Goal: Task Accomplishment & Management: Manage account settings

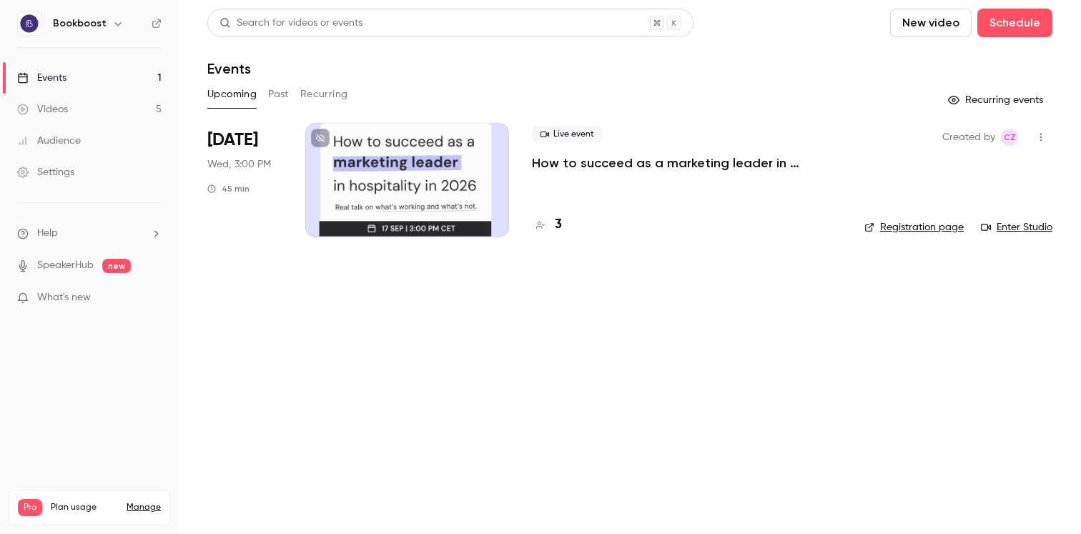
click at [560, 159] on p "How to succeed as a marketing leader in hospitality in [DATE]?" at bounding box center [686, 162] width 309 height 17
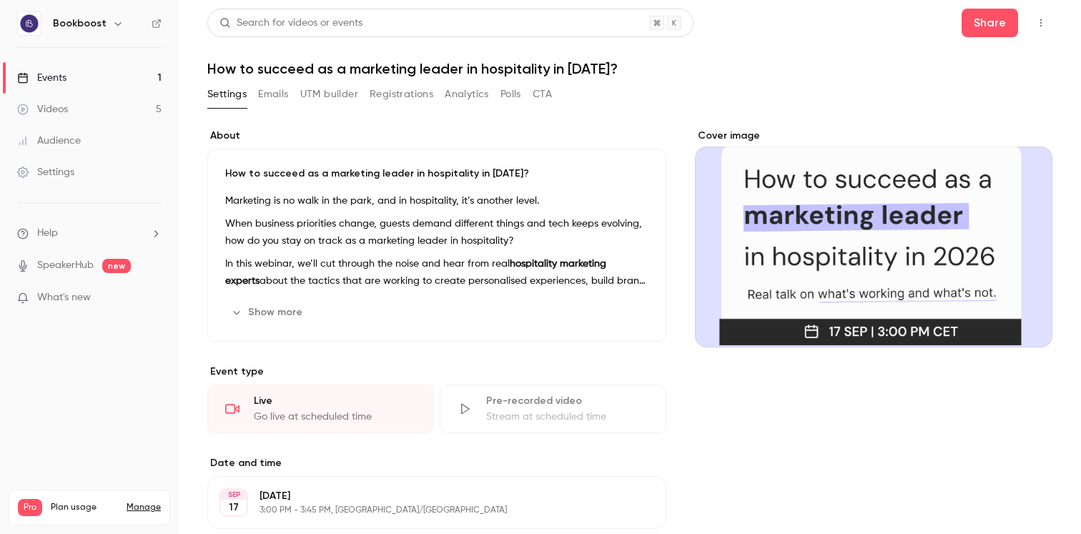
click at [395, 93] on button "Registrations" at bounding box center [402, 94] width 64 height 23
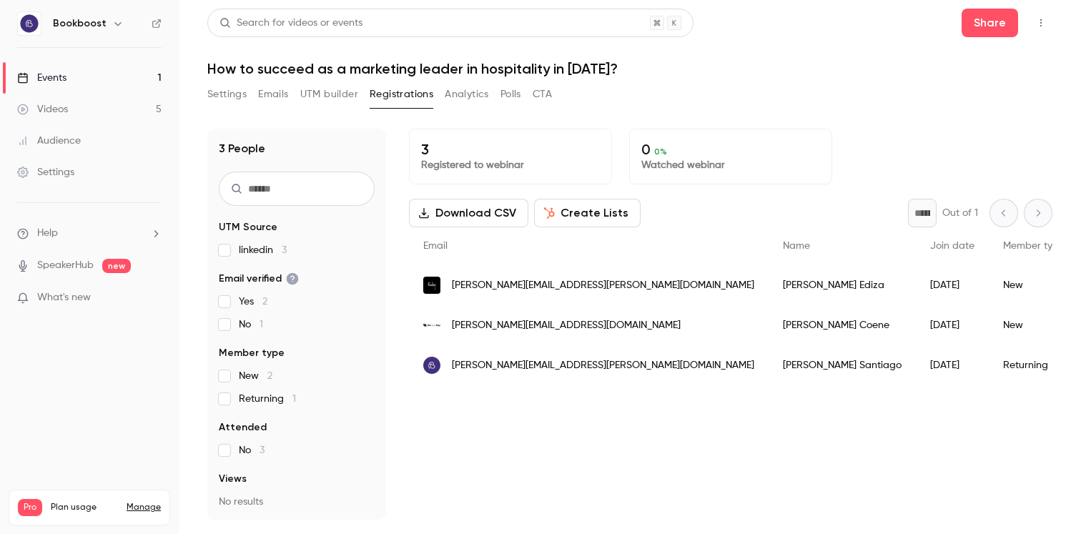
click at [226, 91] on button "Settings" at bounding box center [226, 94] width 39 height 23
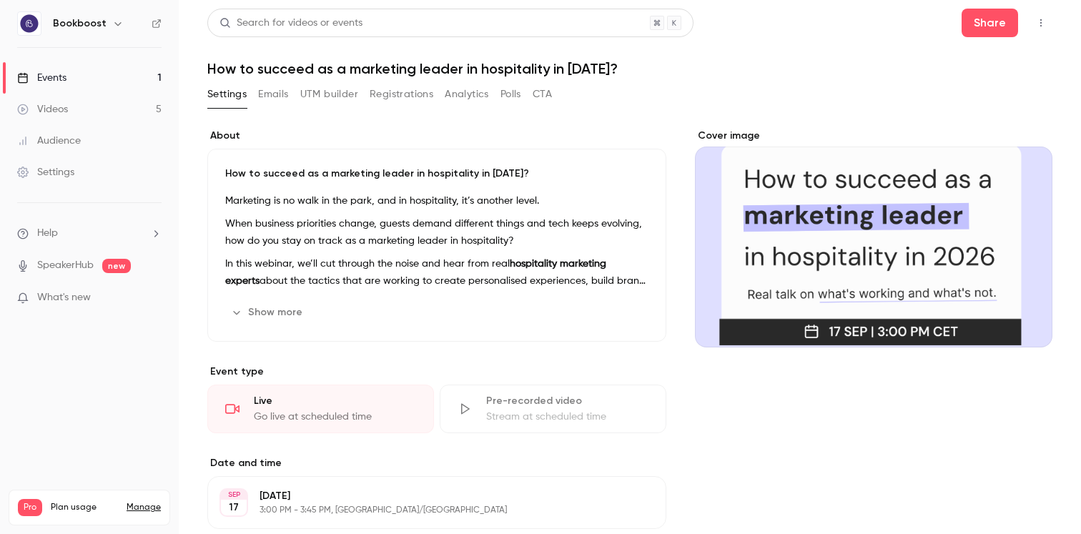
click at [415, 94] on button "Registrations" at bounding box center [402, 94] width 64 height 23
